Goal: Task Accomplishment & Management: Use online tool/utility

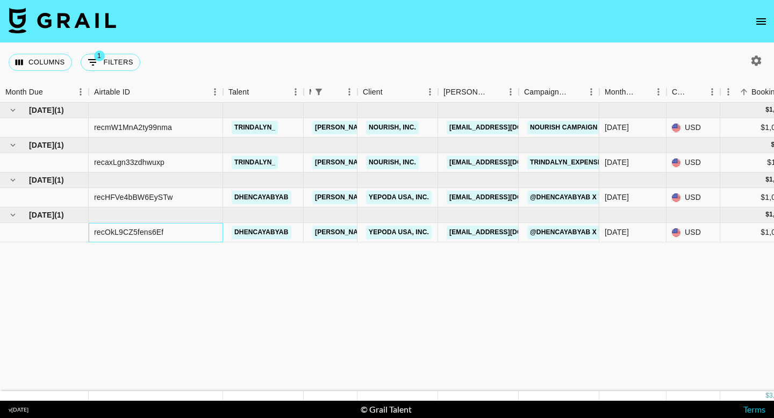
click at [215, 234] on div "recOkL9CZ5fens6Ef" at bounding box center [156, 232] width 134 height 19
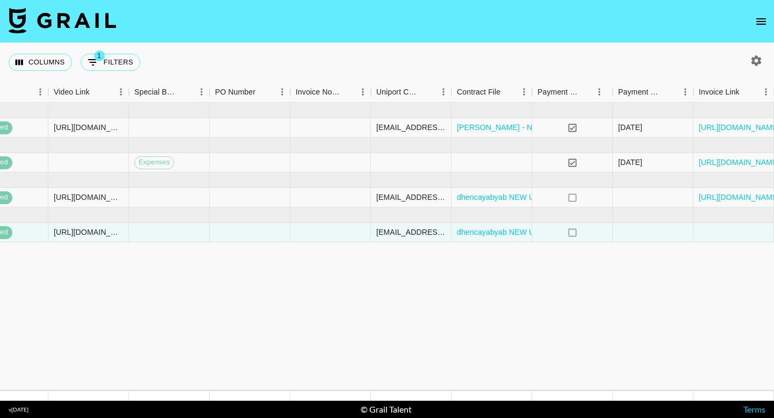
scroll to position [0, 1010]
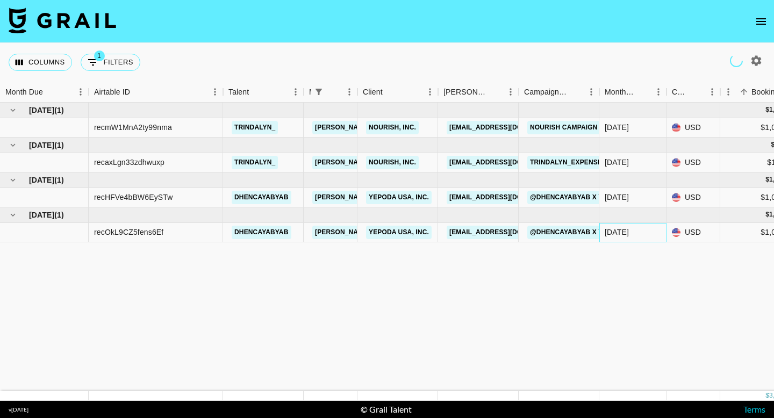
click at [639, 236] on div "[DATE]" at bounding box center [632, 232] width 67 height 19
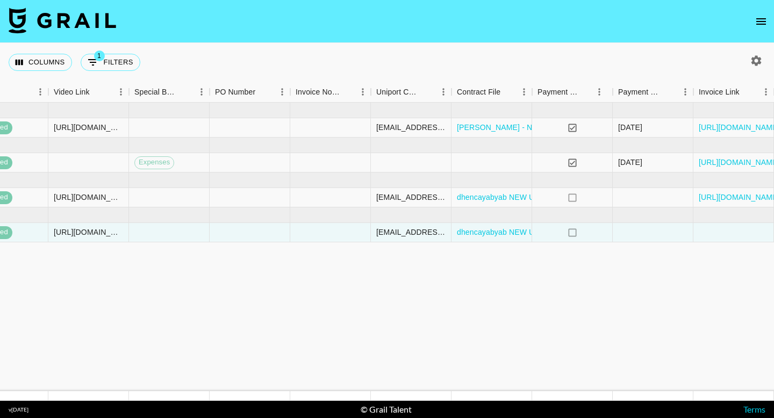
scroll to position [0, 1010]
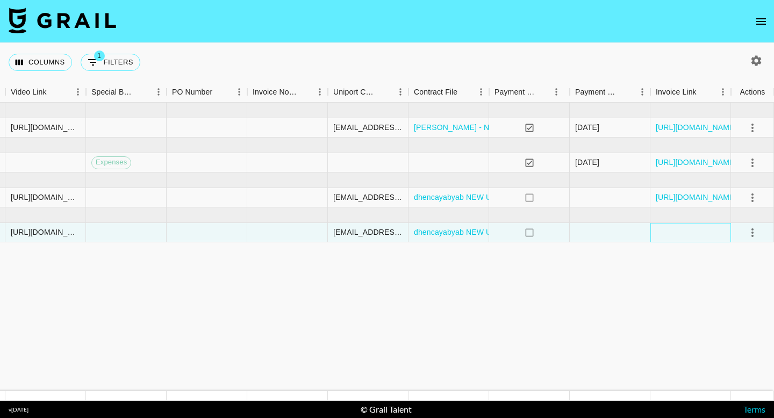
click at [713, 238] on div at bounding box center [690, 232] width 81 height 19
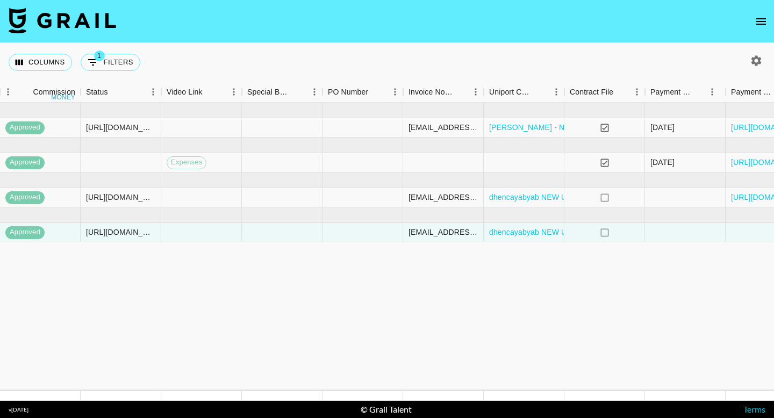
scroll to position [0, 854]
